Goal: Information Seeking & Learning: Learn about a topic

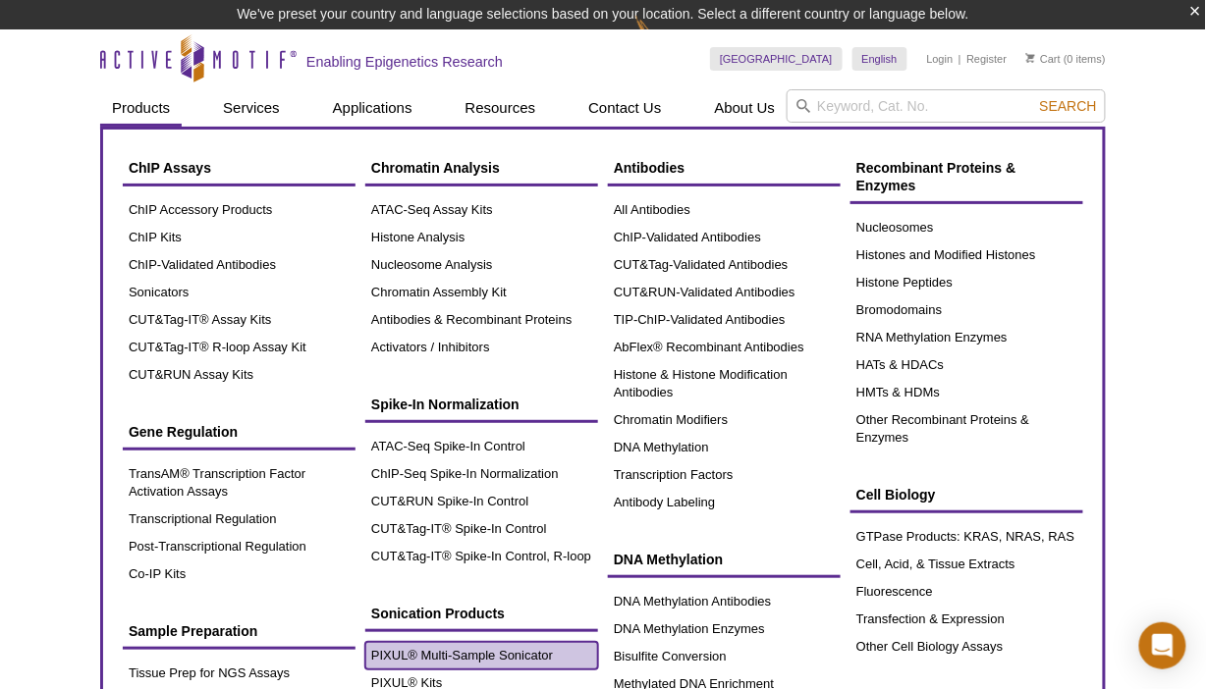
click at [390, 656] on link "PIXUL® Multi-Sample Sonicator" at bounding box center [481, 655] width 233 height 27
